Goal: Information Seeking & Learning: Understand process/instructions

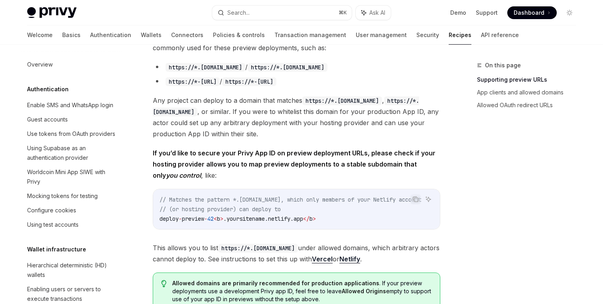
scroll to position [549, 0]
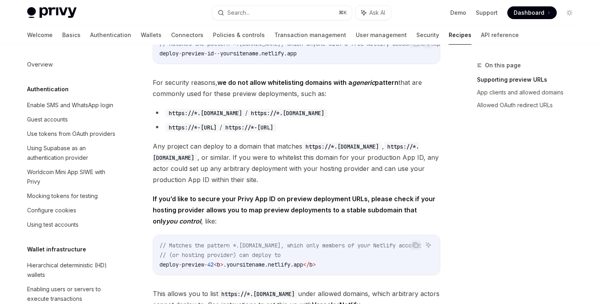
drag, startPoint x: 154, startPoint y: 88, endPoint x: 158, endPoint y: 99, distance: 11.3
click at [158, 99] on span "For security reasons, we do not allow whitelisting domains with a generic patte…" at bounding box center [296, 88] width 287 height 22
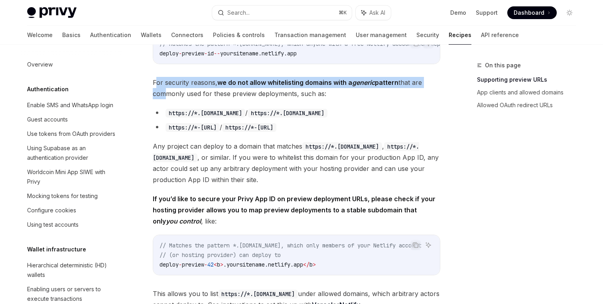
drag, startPoint x: 156, startPoint y: 88, endPoint x: 161, endPoint y: 98, distance: 11.8
click at [161, 98] on span "For security reasons, we do not allow whitelisting domains with a generic patte…" at bounding box center [296, 88] width 287 height 22
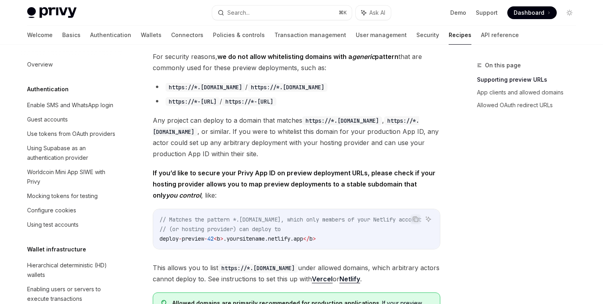
scroll to position [586, 0]
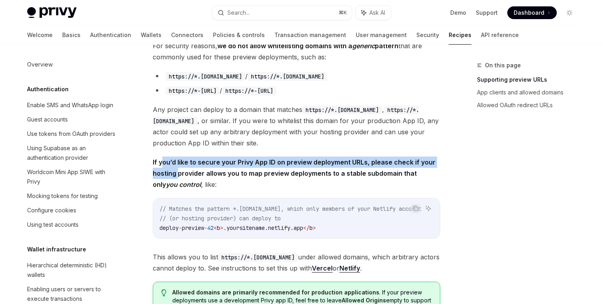
drag, startPoint x: 163, startPoint y: 165, endPoint x: 179, endPoint y: 180, distance: 21.2
click at [179, 180] on span "If you’d like to secure your Privy App ID on preview deployment URLs, please ch…" at bounding box center [296, 173] width 287 height 33
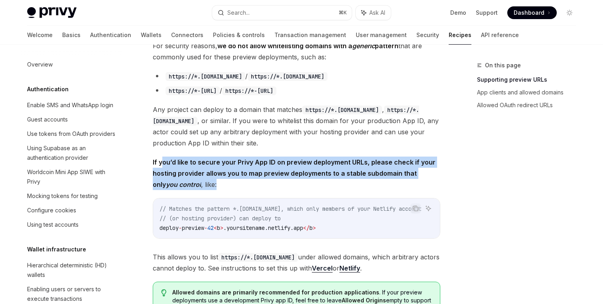
drag, startPoint x: 190, startPoint y: 184, endPoint x: 160, endPoint y: 164, distance: 35.7
click at [160, 164] on span "If you’d like to secure your Privy App ID on preview deployment URLs, please ch…" at bounding box center [296, 173] width 287 height 33
click at [160, 164] on strong "If you’d like to secure your Privy App ID on preview deployment URLs, please ch…" at bounding box center [294, 173] width 283 height 30
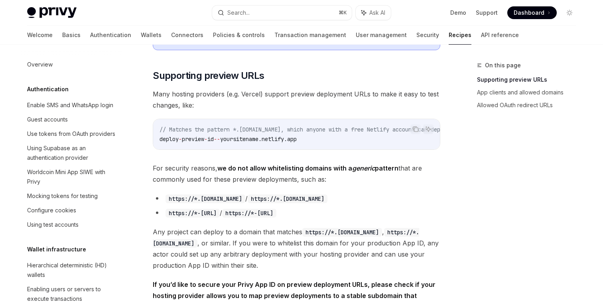
scroll to position [453, 0]
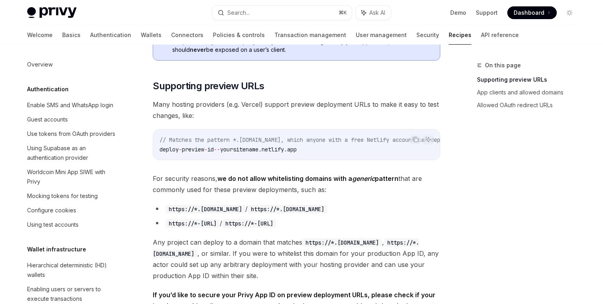
click at [201, 108] on span "Many hosting providers (e.g. Vercel) support preview deployment URLs to make it…" at bounding box center [296, 110] width 287 height 22
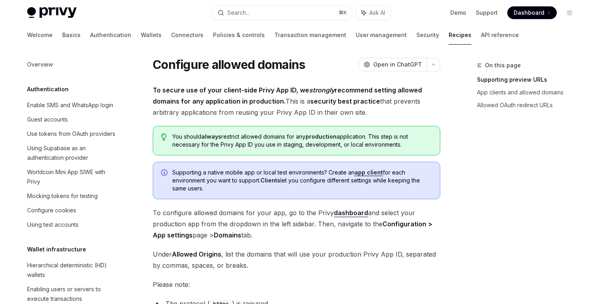
scroll to position [0, 0]
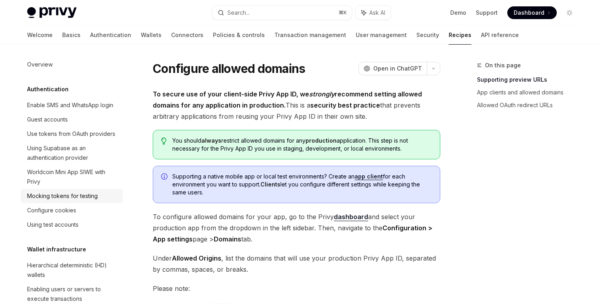
click at [77, 193] on div "Mocking tokens for testing" at bounding box center [62, 196] width 71 height 10
type textarea "*"
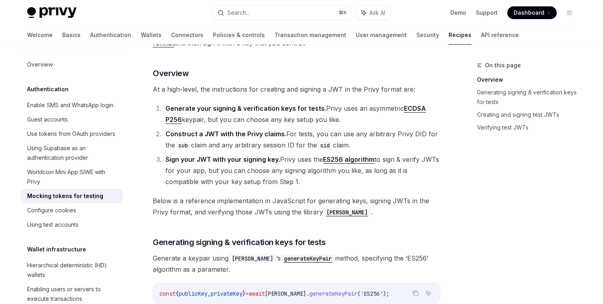
scroll to position [116, 0]
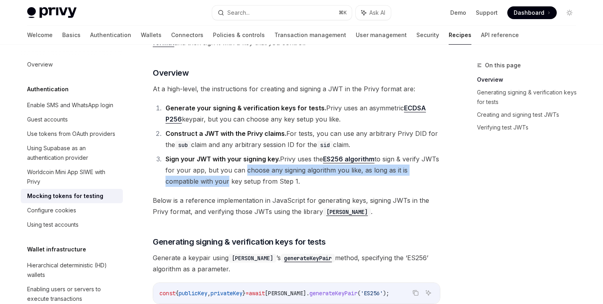
drag, startPoint x: 227, startPoint y: 176, endPoint x: 261, endPoint y: 175, distance: 33.9
click at [261, 175] on li "Sign your JWT with your signing key. Privy uses the ES256 algorithm to sign & v…" at bounding box center [301, 170] width 277 height 33
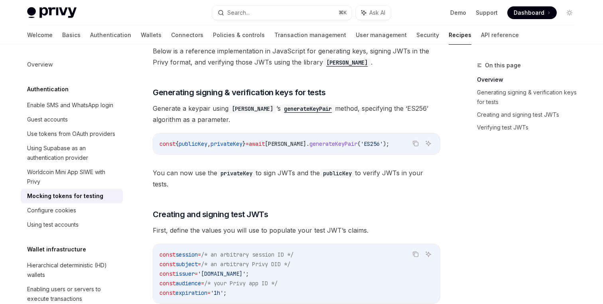
scroll to position [273, 0]
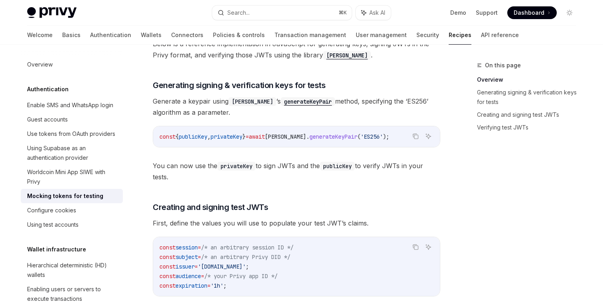
click at [369, 134] on span "'ES256'" at bounding box center [371, 136] width 22 height 7
copy span "ES256"
